Goal: Task Accomplishment & Management: Use online tool/utility

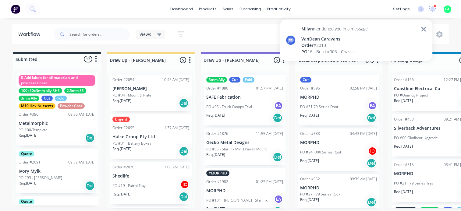
click at [356, 46] on div "Order # 2013" at bounding box center [334, 45] width 66 height 6
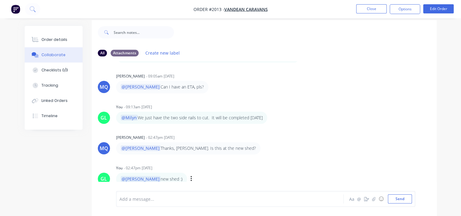
scroll to position [9, 0]
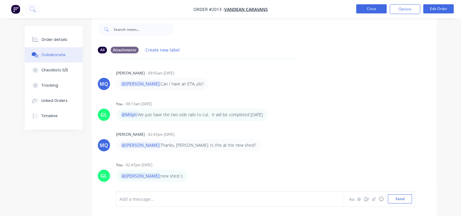
click at [367, 11] on button "Close" at bounding box center [371, 8] width 30 height 9
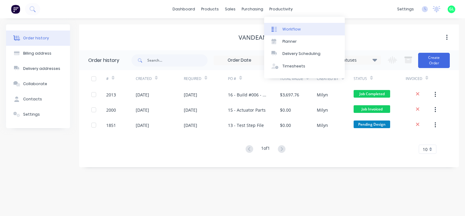
click at [292, 27] on div "Workflow" at bounding box center [291, 28] width 18 height 5
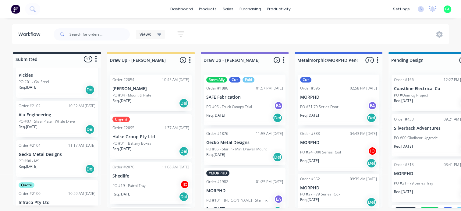
scroll to position [456, 0]
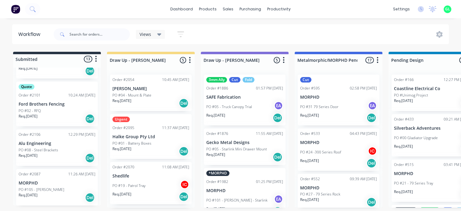
click at [55, 156] on div "Req. [DATE] Del" at bounding box center [57, 158] width 77 height 10
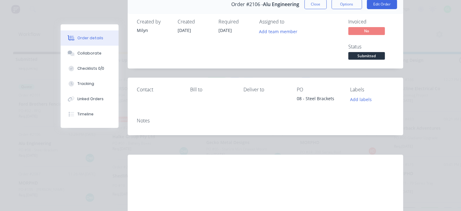
scroll to position [0, 0]
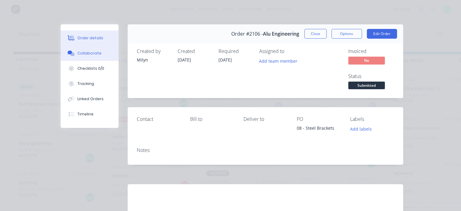
click at [87, 54] on div "Collaborate" at bounding box center [89, 53] width 24 height 5
